Goal: Task Accomplishment & Management: Use online tool/utility

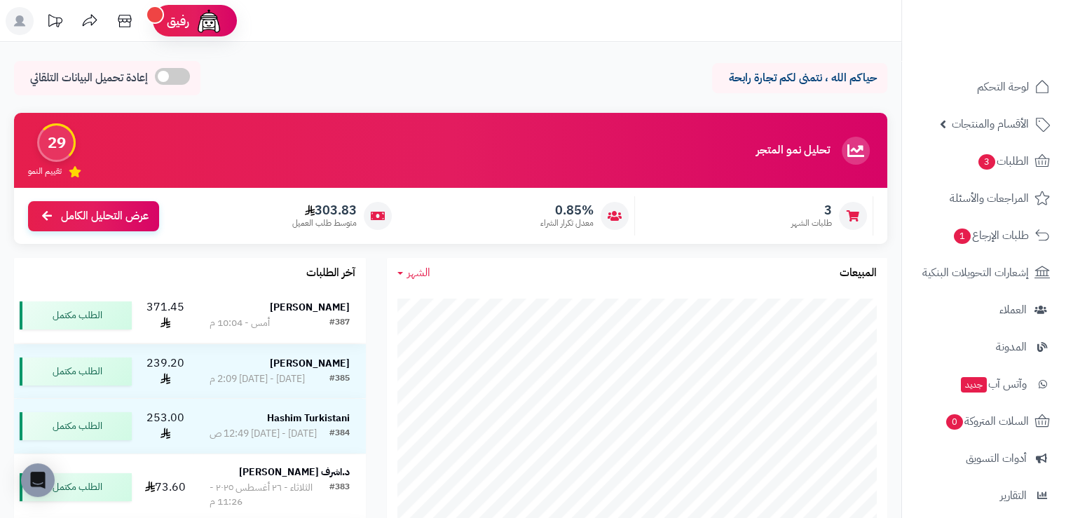
click at [322, 306] on strong "[PERSON_NAME]" at bounding box center [310, 307] width 80 height 15
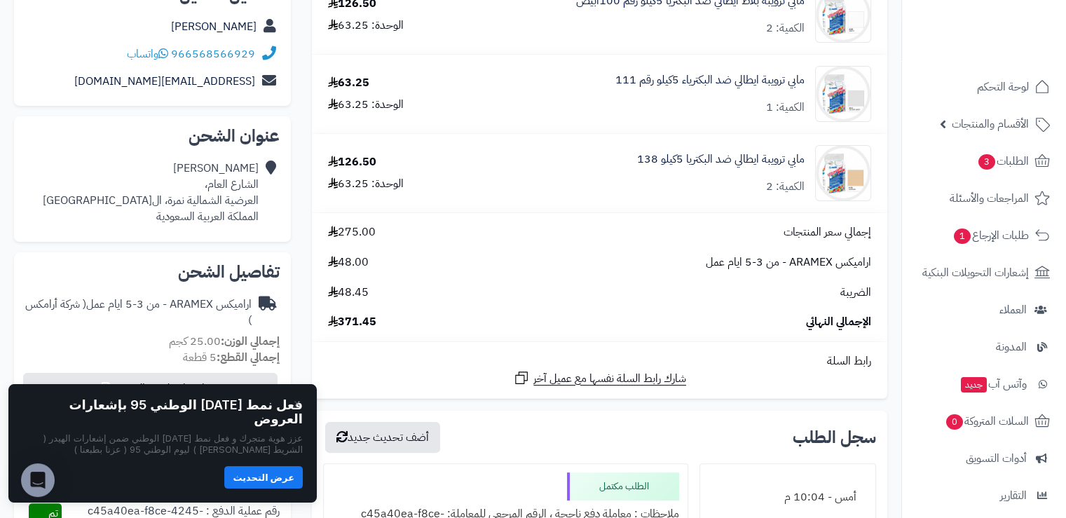
scroll to position [210, 0]
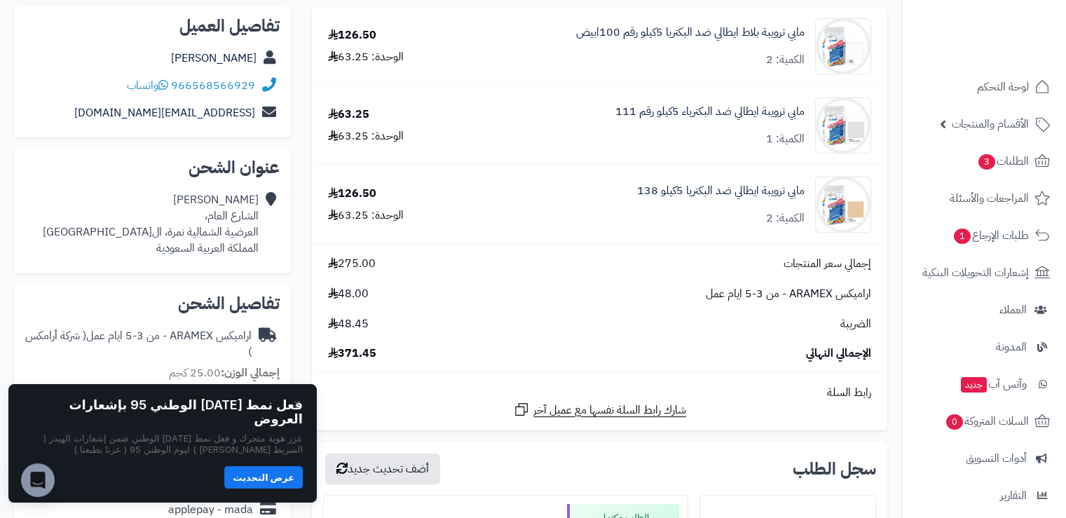
click at [37, 347] on div "اراميكس ARAMEX - من 3-5 ايام عمل ( شركة أرامكس )" at bounding box center [138, 344] width 226 height 32
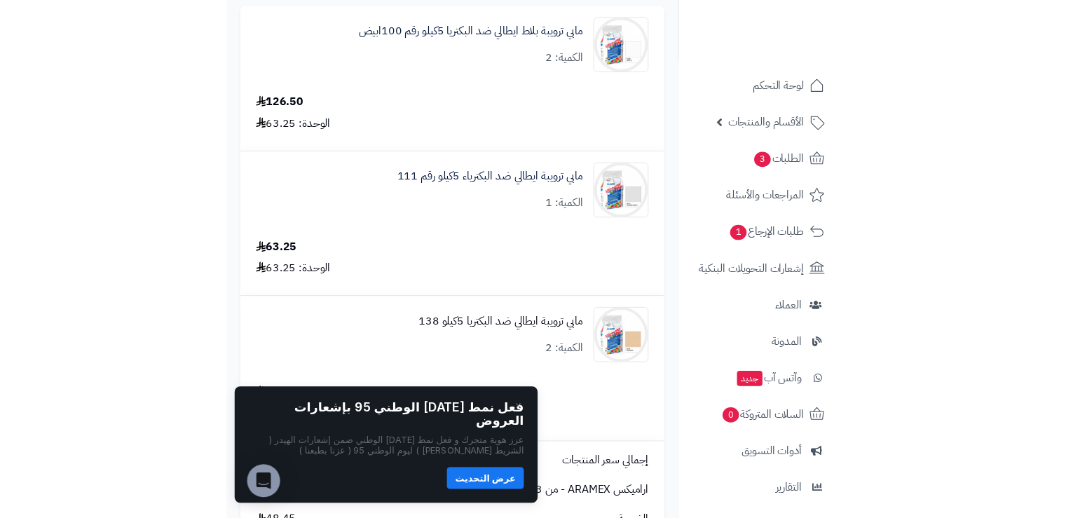
scroll to position [0, 0]
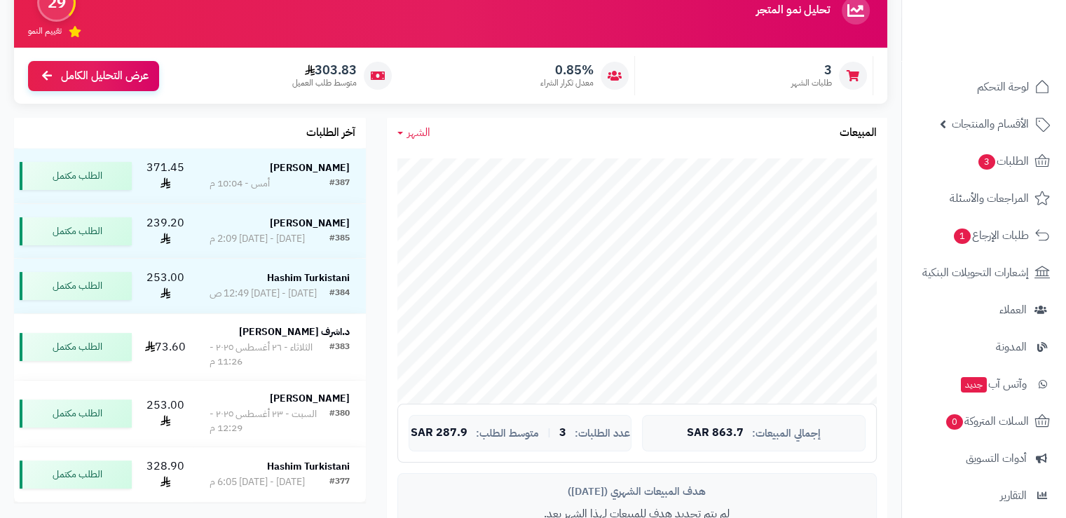
scroll to position [70, 0]
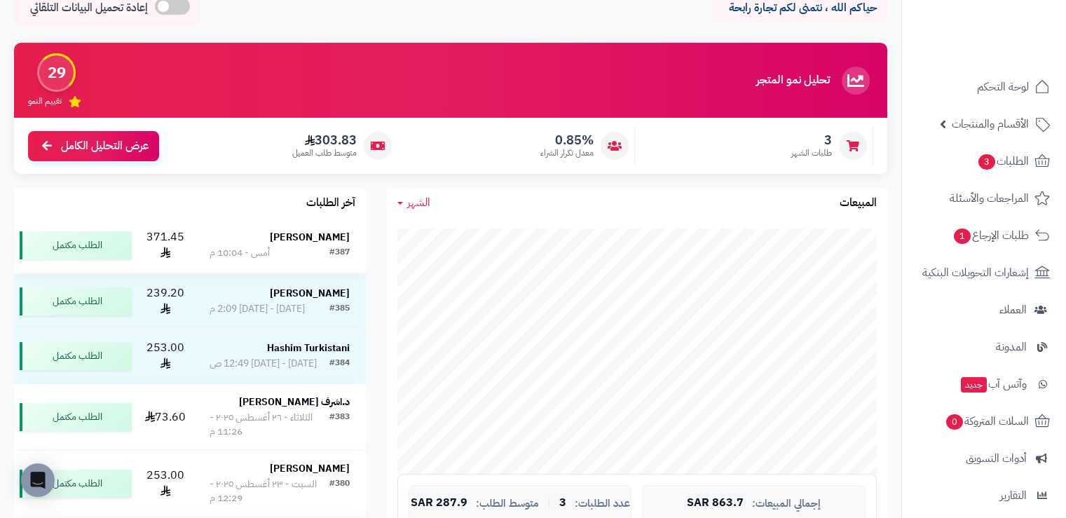
click at [328, 238] on strong "[PERSON_NAME]" at bounding box center [310, 237] width 80 height 15
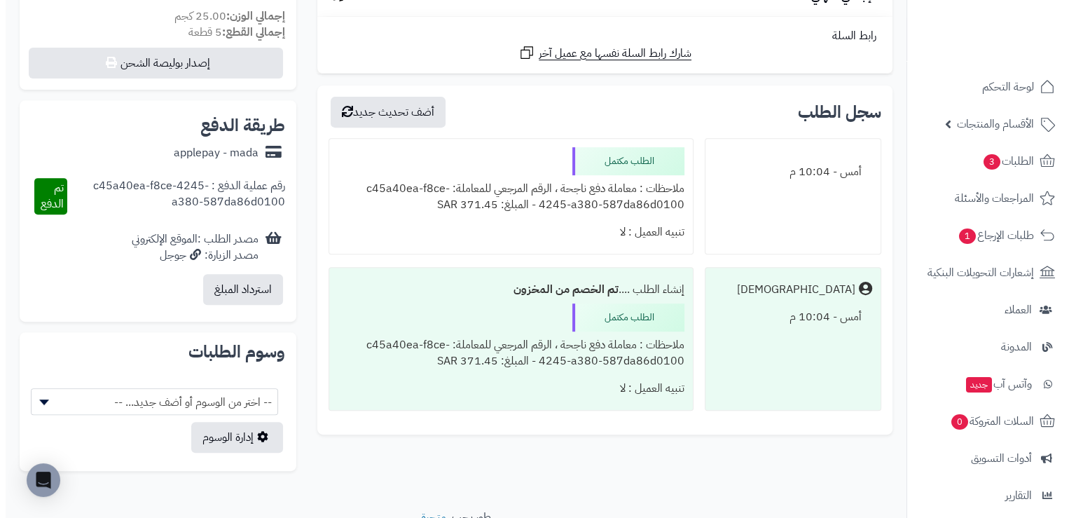
scroll to position [418, 0]
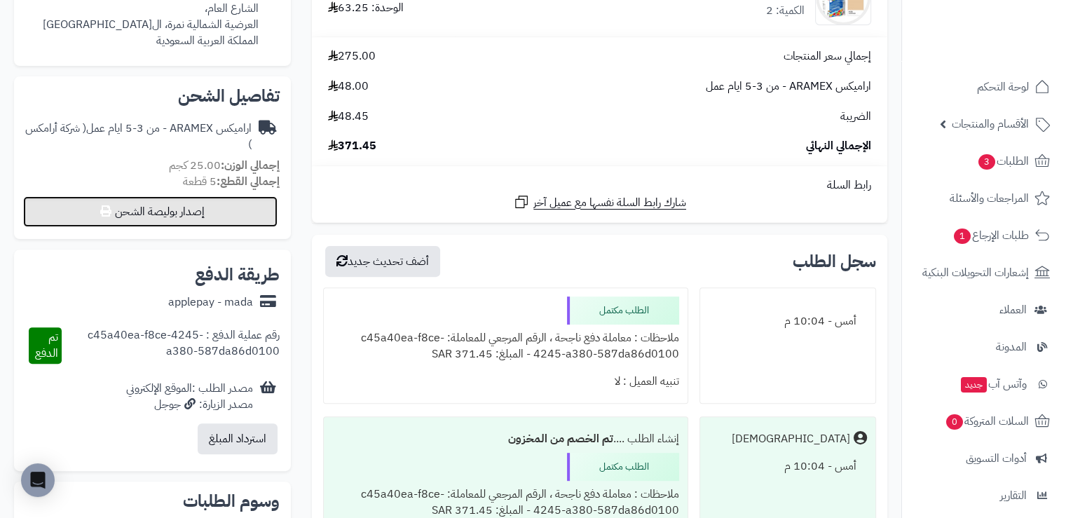
click at [215, 212] on button "إصدار بوليصة الشحن" at bounding box center [150, 211] width 254 height 31
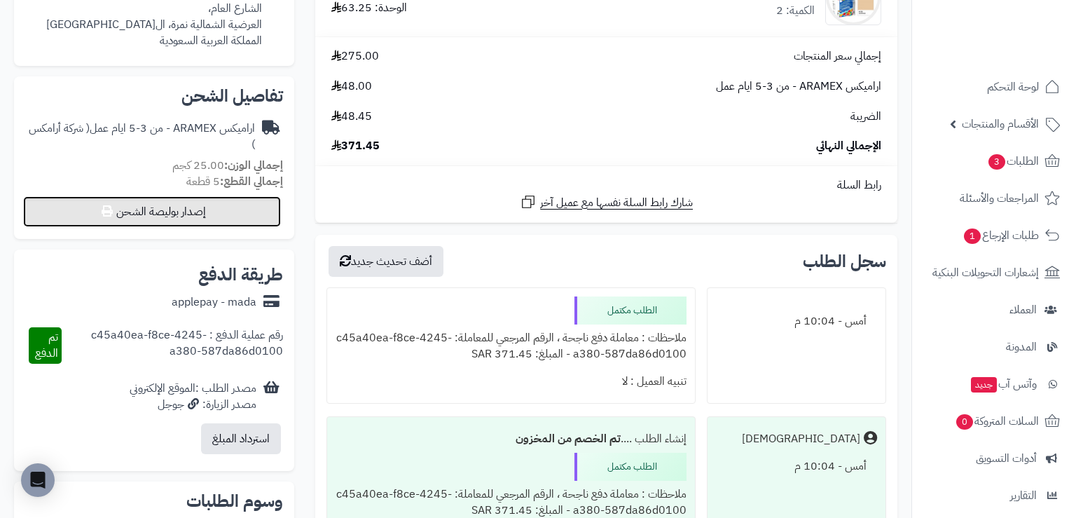
select select "******"
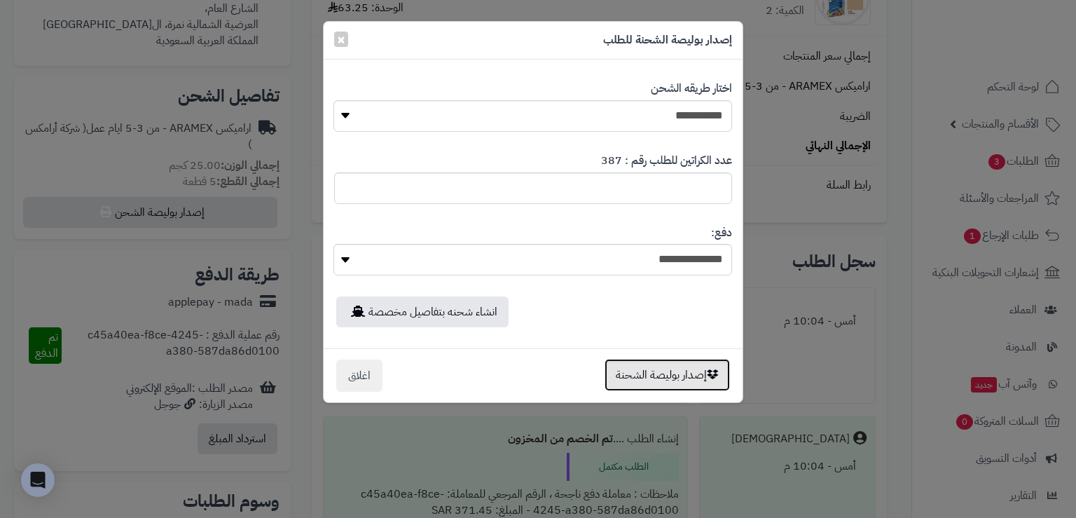
click at [618, 369] on button "إصدار بوليصة الشحنة" at bounding box center [667, 375] width 125 height 32
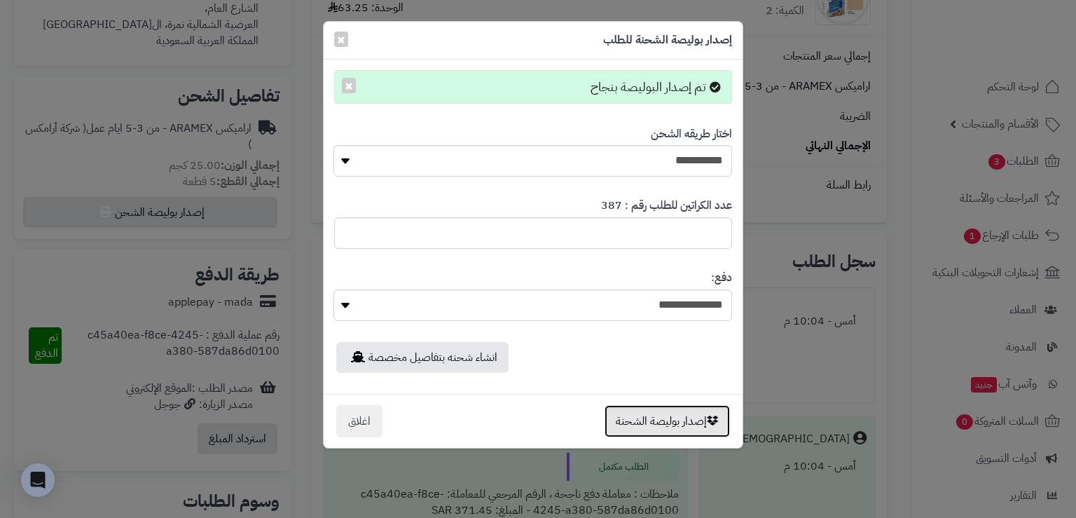
click at [664, 414] on button "إصدار بوليصة الشحنة" at bounding box center [667, 421] width 125 height 32
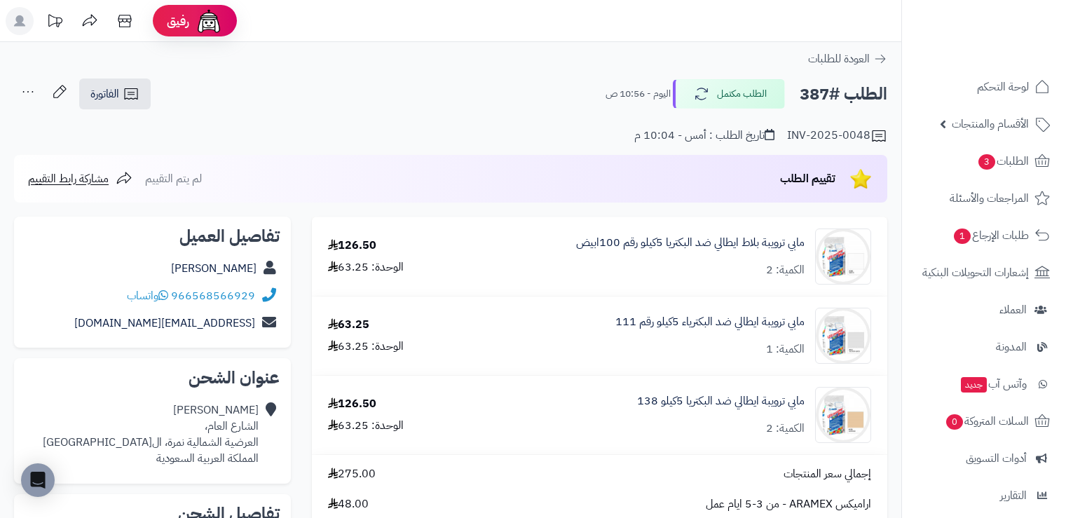
scroll to position [418, 0]
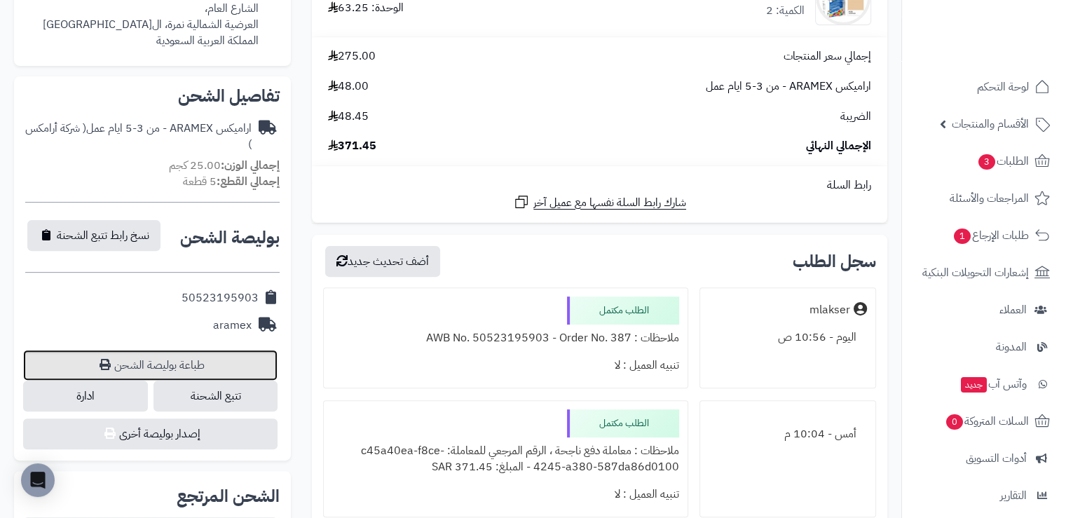
click at [172, 369] on link "طباعة بوليصة الشحن" at bounding box center [150, 365] width 254 height 31
